Goal: Ask a question: Seek information or help from site administrators or community

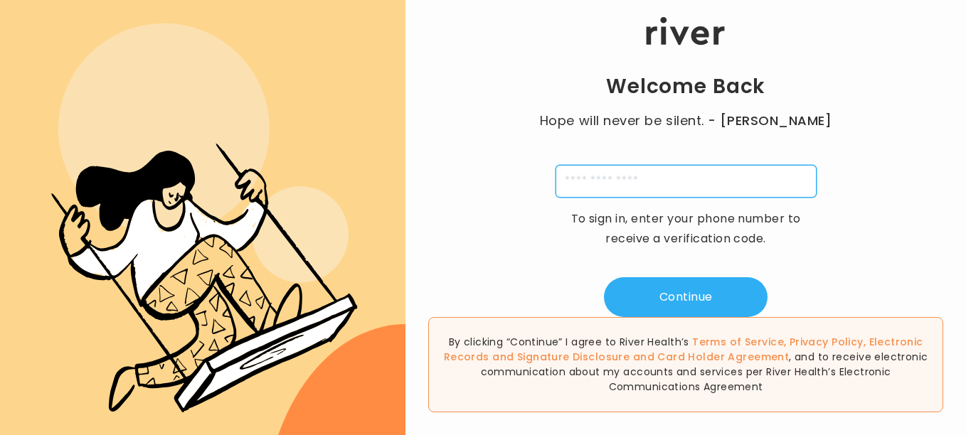
click at [653, 173] on input "tel" at bounding box center [685, 181] width 261 height 33
type input "**********"
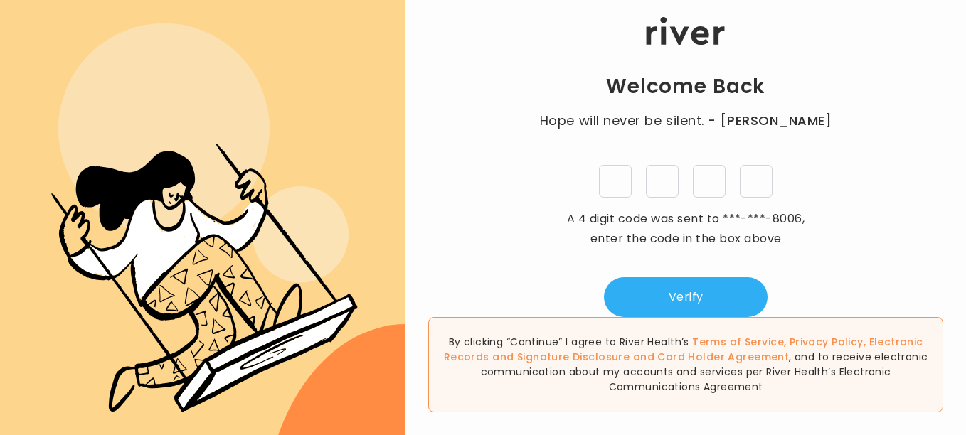
type input "*"
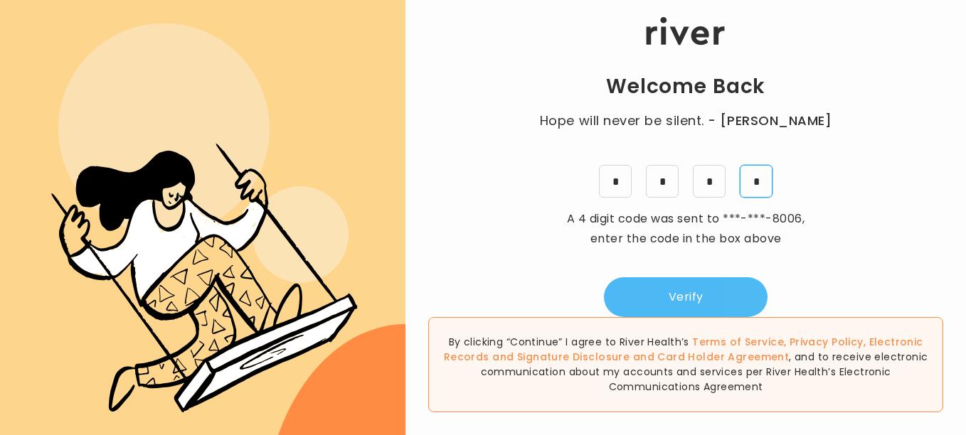
type input "*"
click at [699, 291] on button "Verify" at bounding box center [686, 297] width 164 height 40
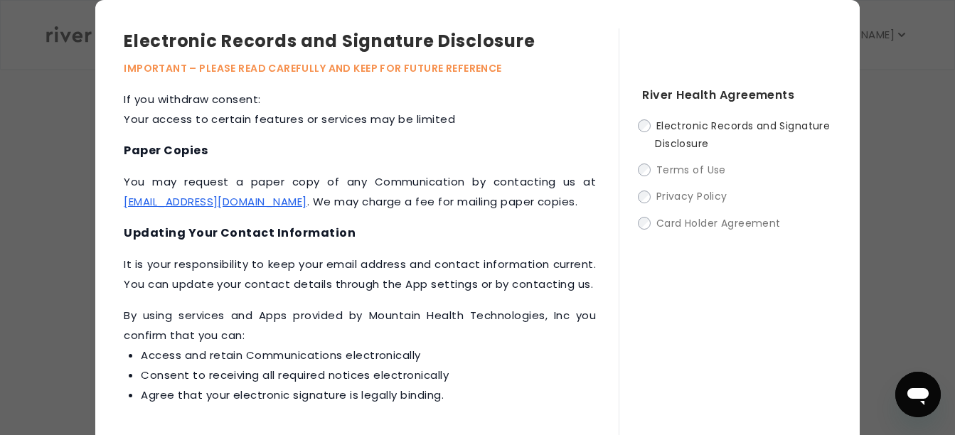
scroll to position [78, 0]
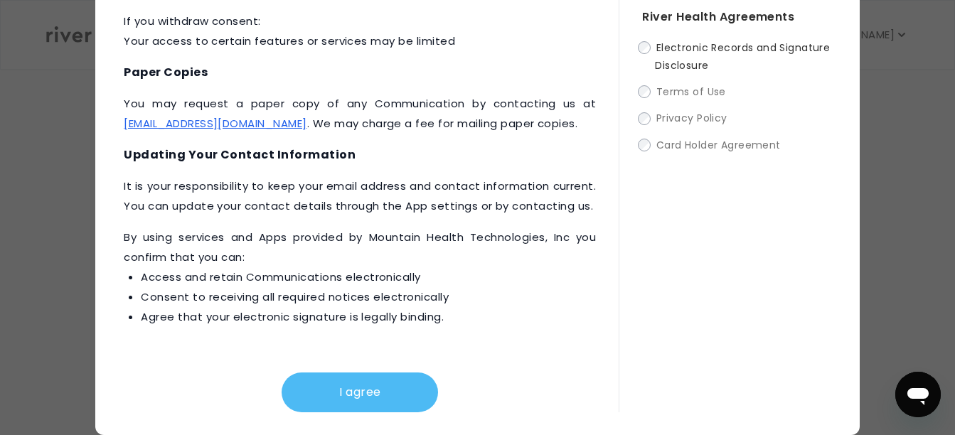
click at [346, 390] on button "I agree" at bounding box center [360, 393] width 156 height 40
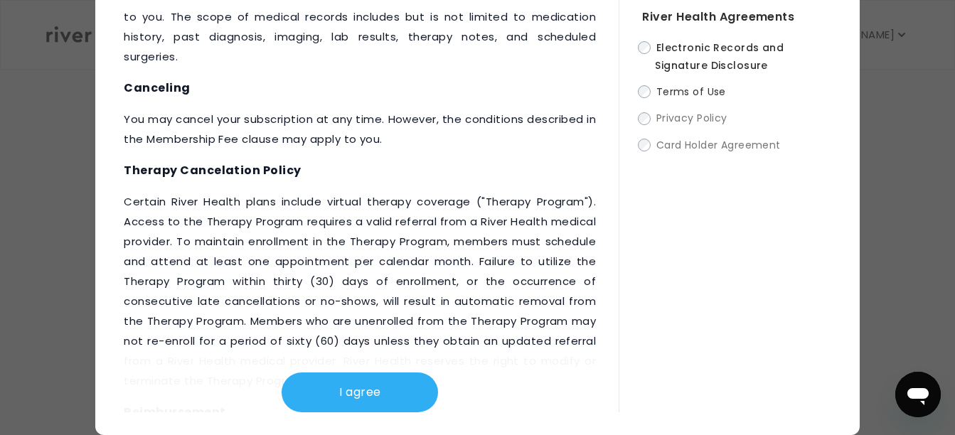
scroll to position [2129, 0]
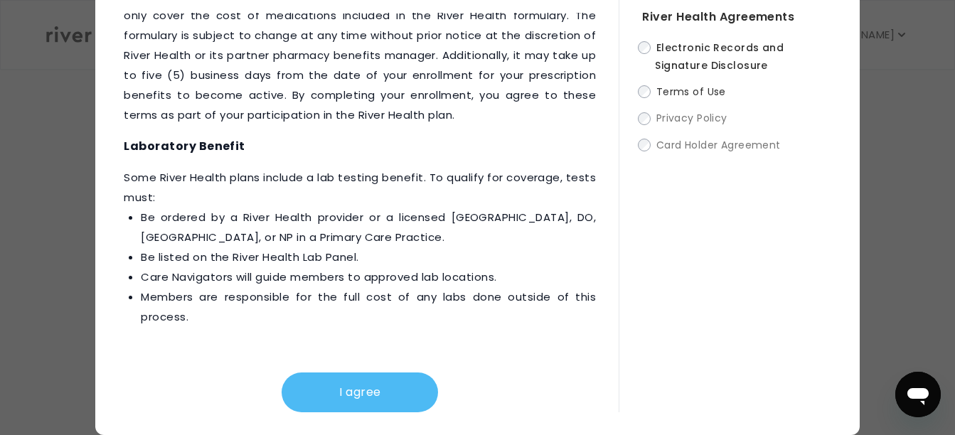
click at [366, 388] on button "I agree" at bounding box center [360, 393] width 156 height 40
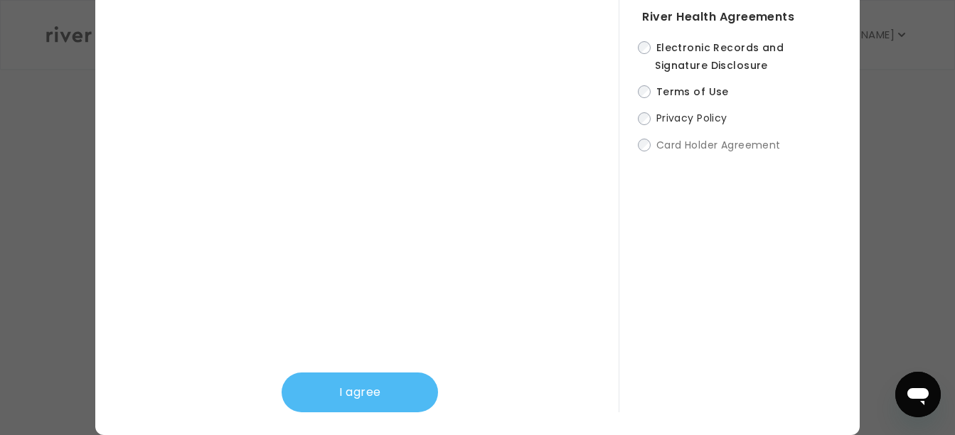
click at [392, 398] on button "I agree" at bounding box center [360, 393] width 156 height 40
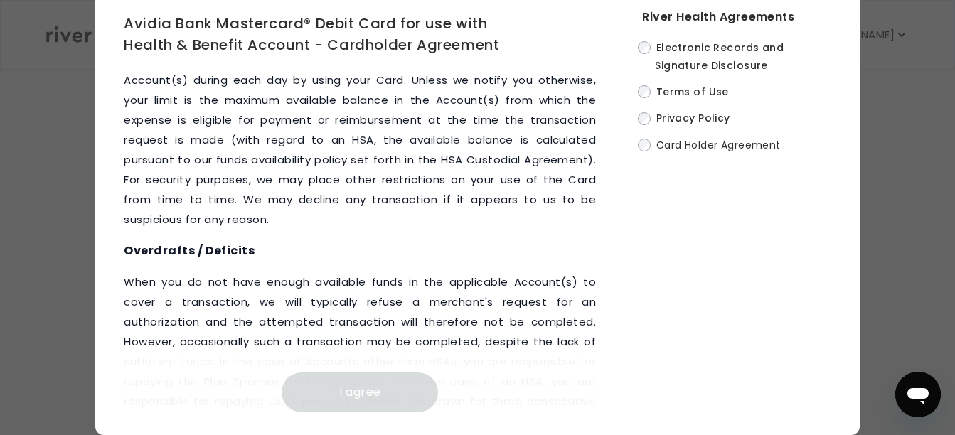
scroll to position [8192, 0]
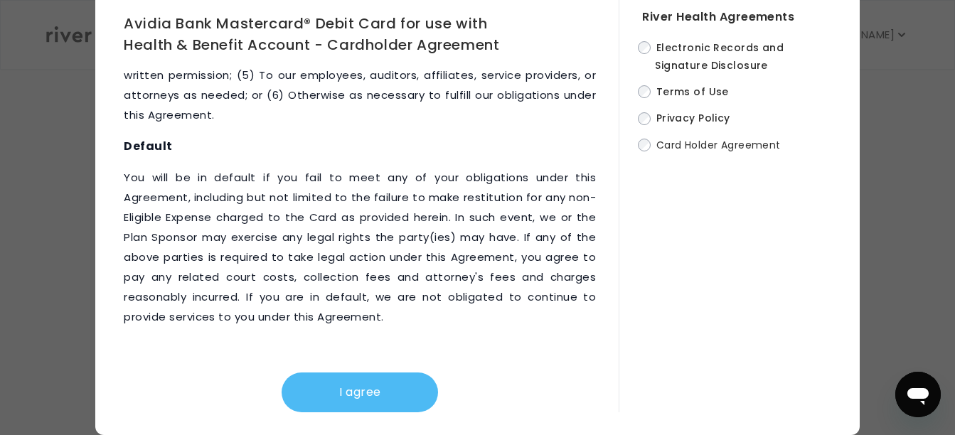
click at [328, 385] on button "I agree" at bounding box center [360, 393] width 156 height 40
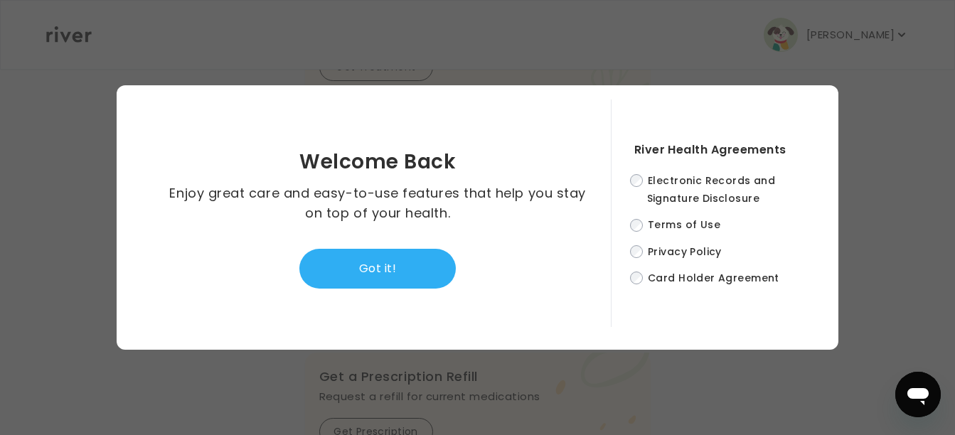
scroll to position [0, 0]
click at [373, 270] on button "Got it!" at bounding box center [377, 269] width 156 height 40
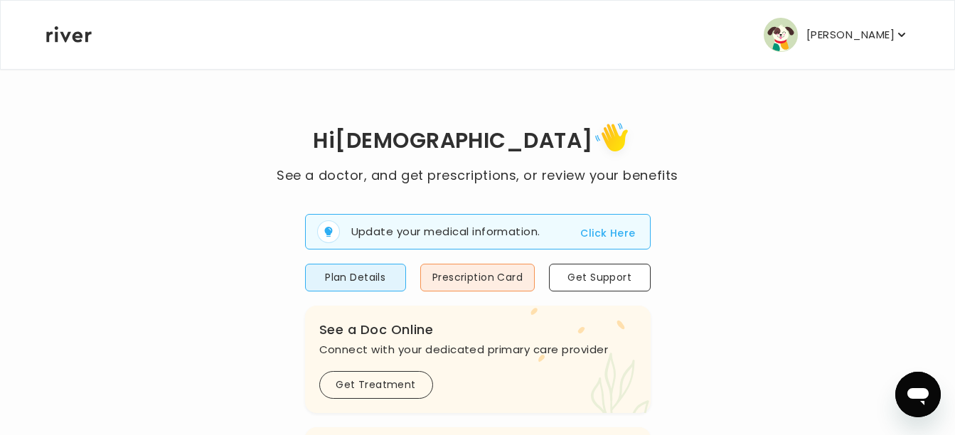
click at [861, 30] on p "[PERSON_NAME]" at bounding box center [850, 35] width 88 height 20
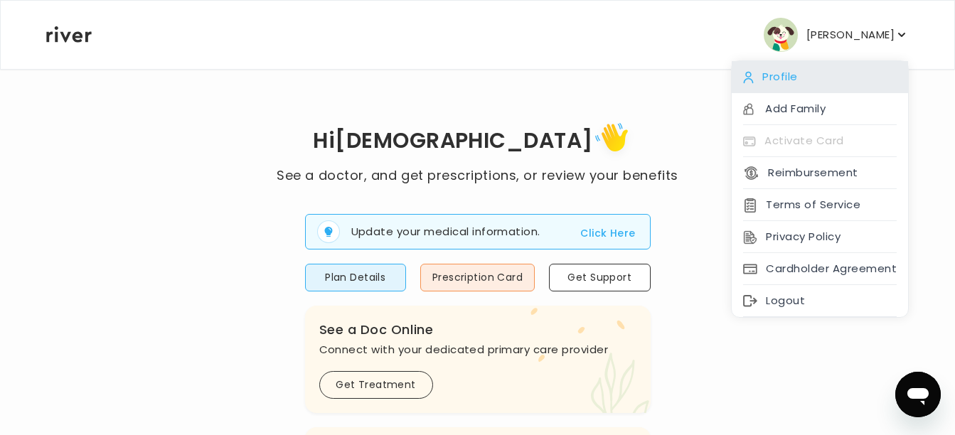
click at [803, 73] on div "Profile" at bounding box center [820, 77] width 176 height 32
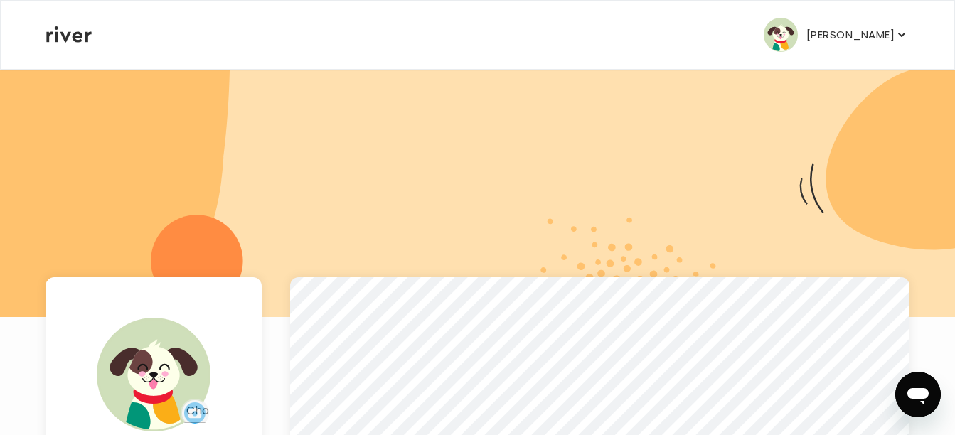
click at [875, 28] on p "[PERSON_NAME]" at bounding box center [850, 35] width 88 height 20
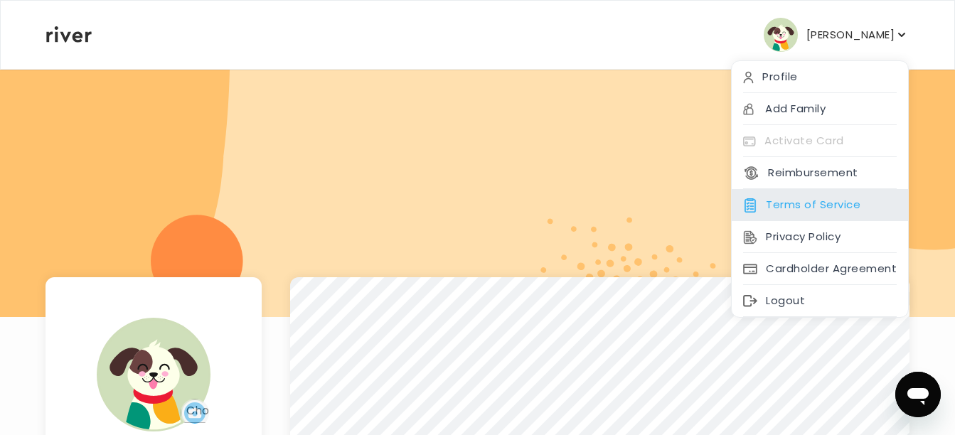
click at [784, 203] on div "Terms of Service" at bounding box center [820, 205] width 176 height 32
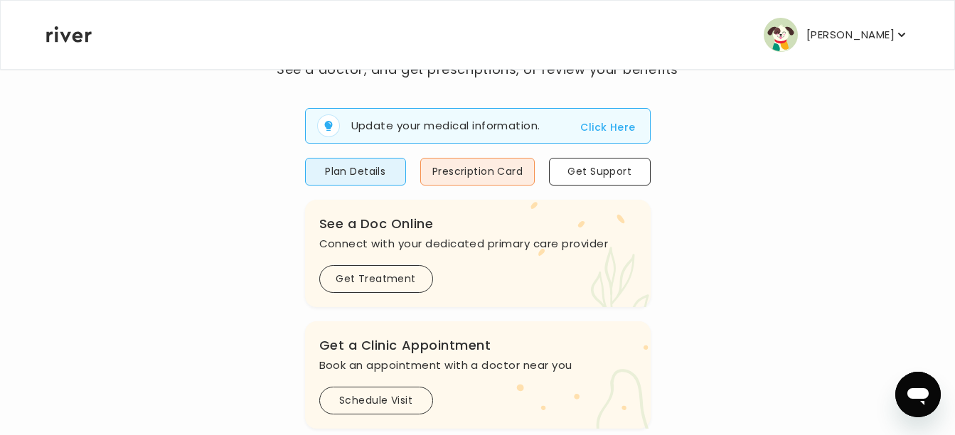
scroll to position [104, 0]
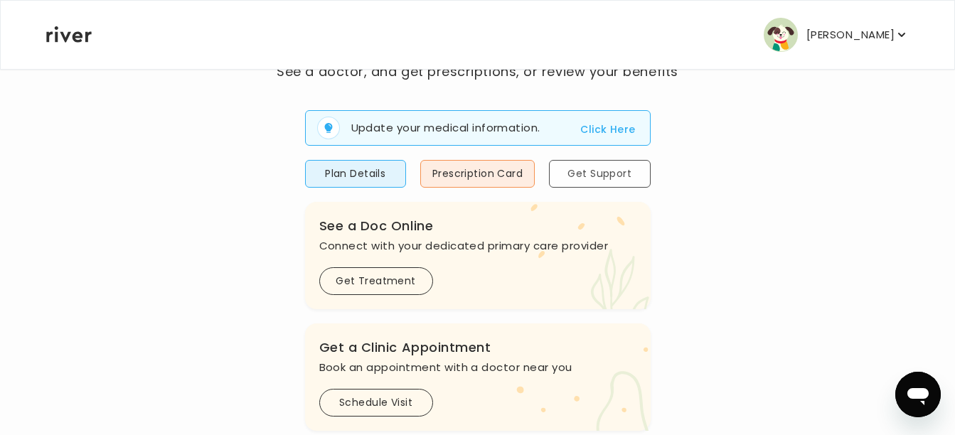
click at [629, 168] on button "Get Support" at bounding box center [599, 174] width 101 height 28
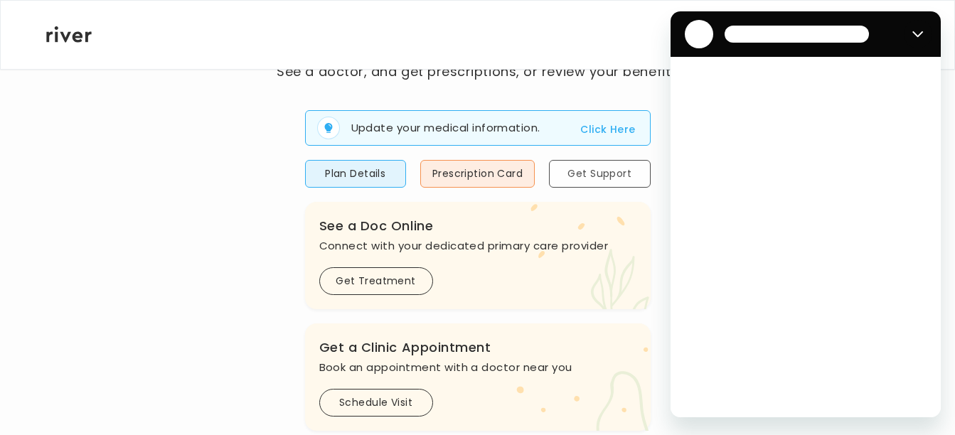
scroll to position [0, 0]
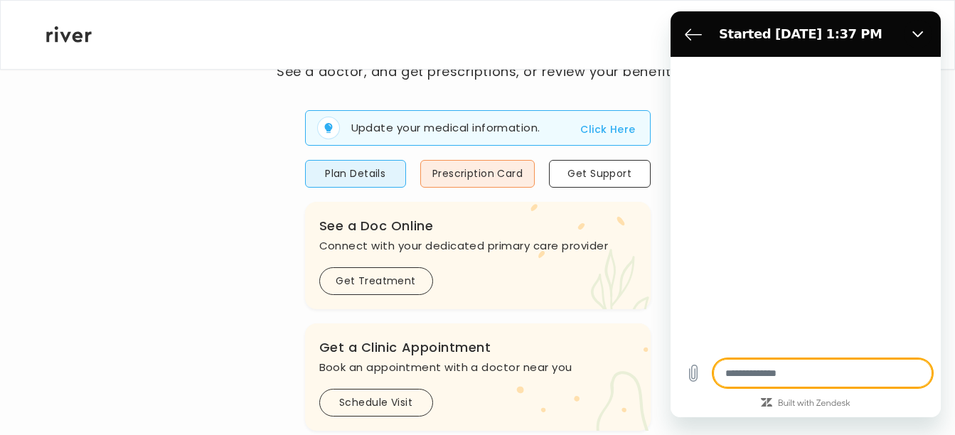
type textarea "*"
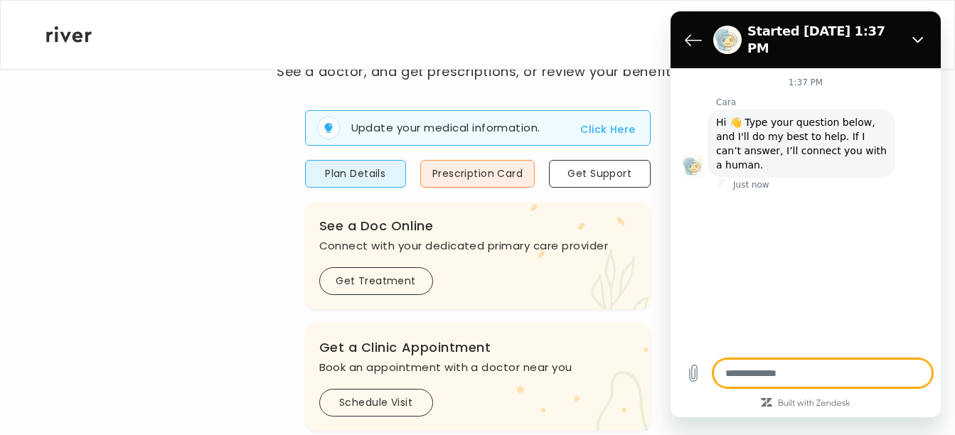
type textarea "*"
type textarea "**"
type textarea "*"
type textarea "***"
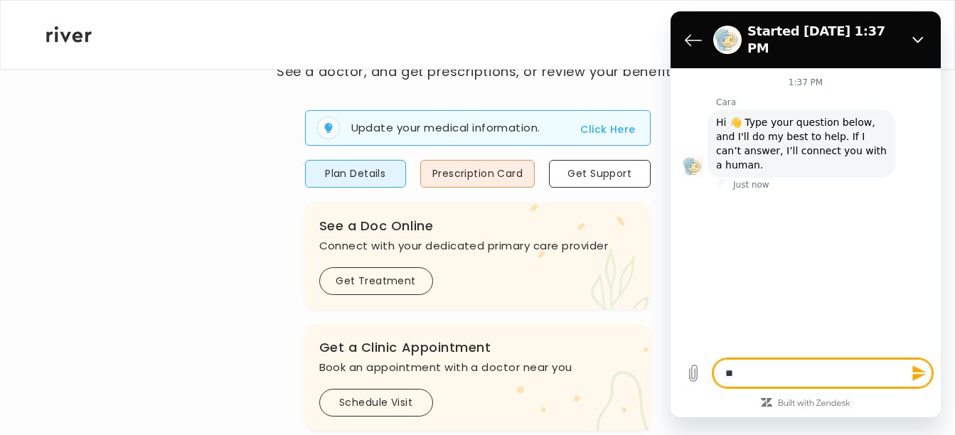
type textarea "*"
type textarea "****"
type textarea "*"
type textarea "*****"
type textarea "*"
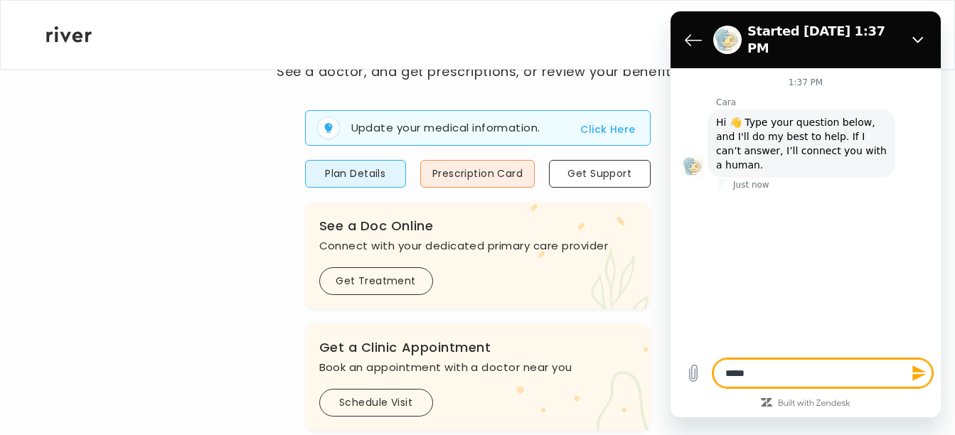
type textarea "******"
type textarea "*"
type textarea "******"
type textarea "*"
type textarea "********"
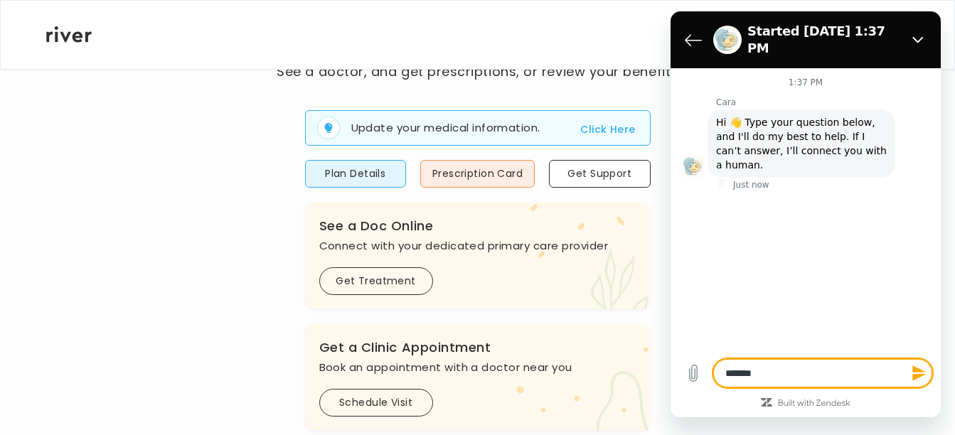
type textarea "*"
type textarea "*********"
type textarea "*"
type textarea "**********"
type textarea "*"
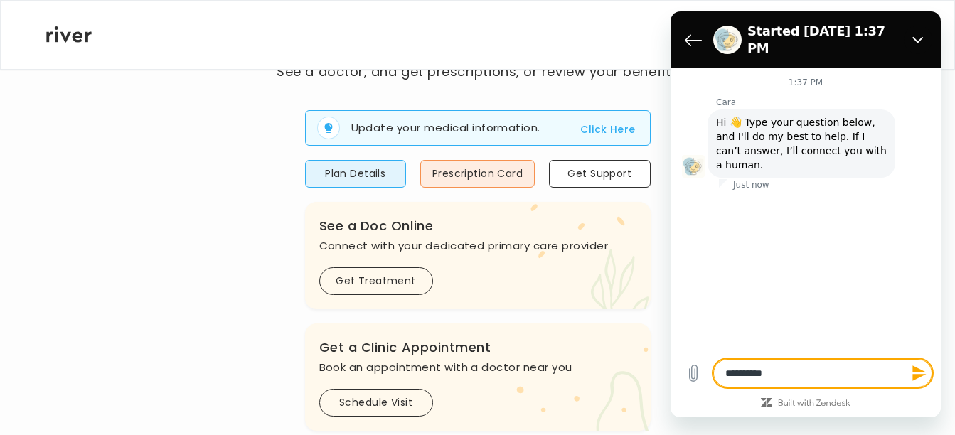
type textarea "**********"
type textarea "*"
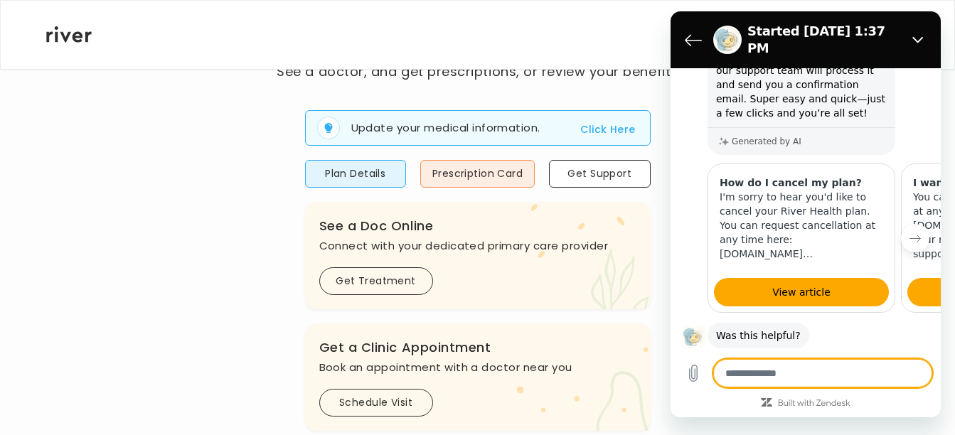
scroll to position [268, 0]
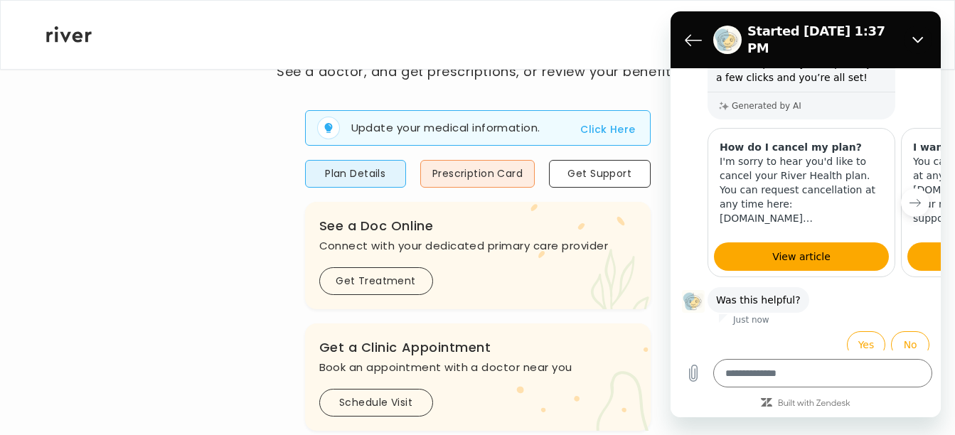
click at [905, 188] on button "Next item" at bounding box center [915, 202] width 28 height 28
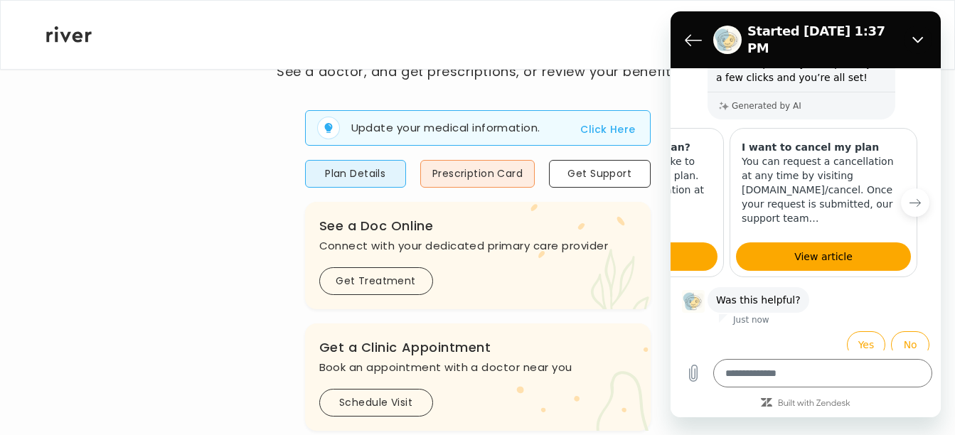
scroll to position [0, 176]
click at [697, 197] on icon "Previous item" at bounding box center [695, 202] width 11 height 11
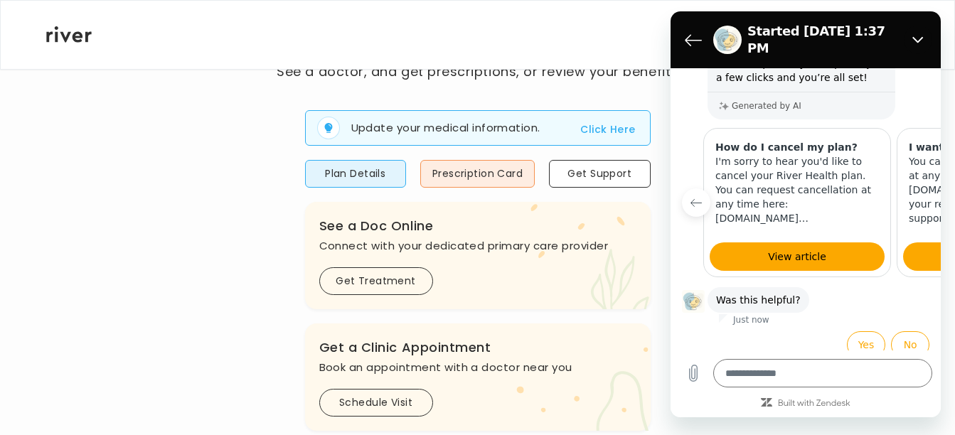
scroll to position [0, 0]
click at [909, 197] on icon "Next item" at bounding box center [914, 202] width 11 height 11
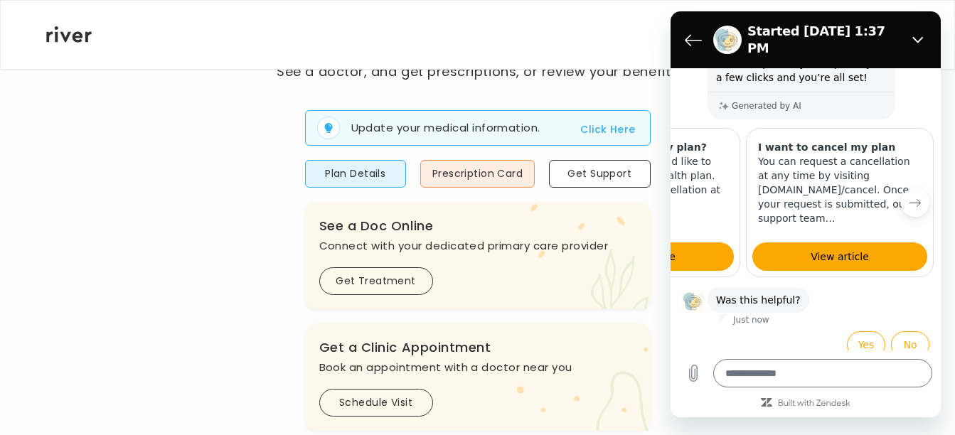
scroll to position [0, 176]
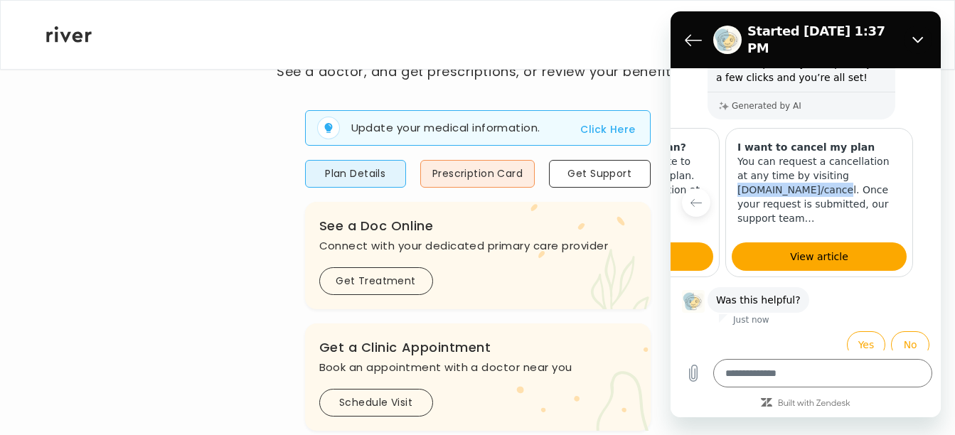
drag, startPoint x: 807, startPoint y: 180, endPoint x: 727, endPoint y: 182, distance: 80.4
click at [737, 182] on p "You can request a cancellation at any time by visiting [DOMAIN_NAME]/cancel. On…" at bounding box center [819, 189] width 164 height 71
copy p "[DOMAIN_NAME]/cancel"
click at [855, 331] on button "Yes" at bounding box center [866, 344] width 39 height 27
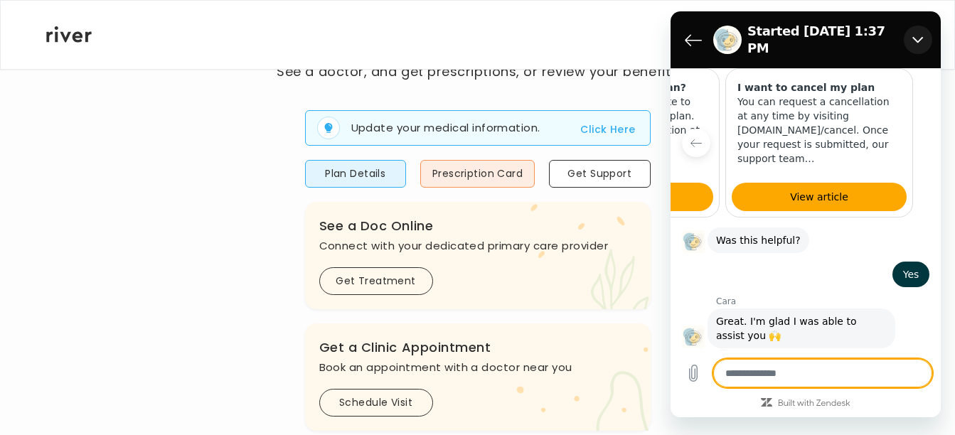
scroll to position [331, 0]
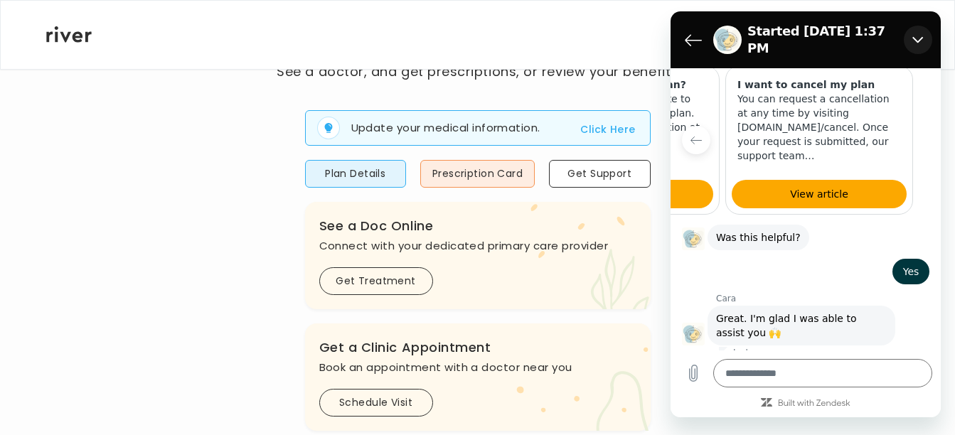
click at [917, 34] on icon "Close" at bounding box center [917, 39] width 11 height 11
type textarea "*"
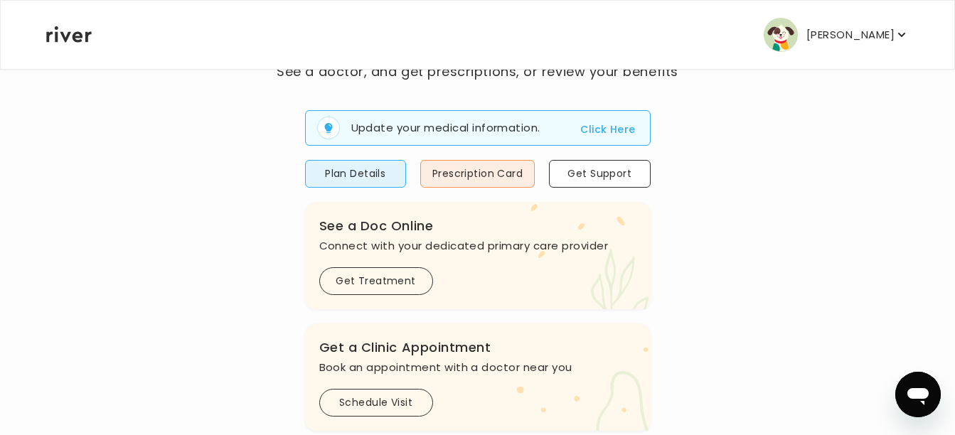
click at [899, 33] on icon "button" at bounding box center [901, 35] width 7 height 4
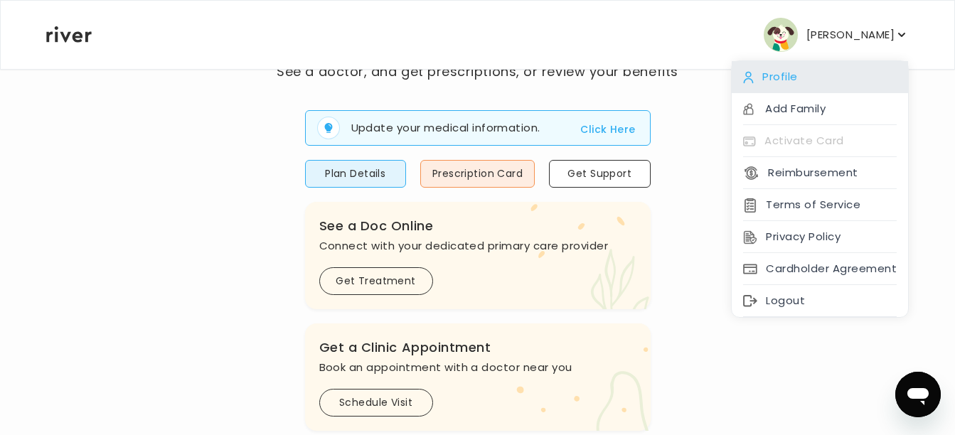
click at [799, 73] on div "Profile" at bounding box center [820, 77] width 176 height 32
